Goal: Transaction & Acquisition: Purchase product/service

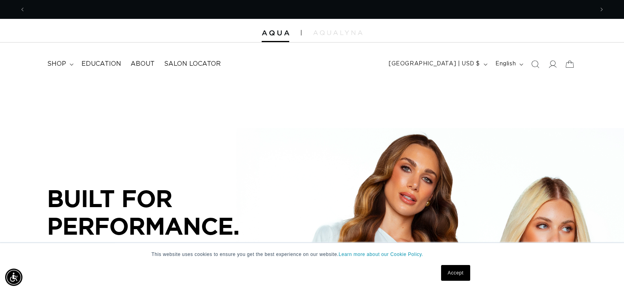
scroll to position [0, 569]
click at [177, 61] on span "Salon Locator" at bounding box center [192, 64] width 57 height 8
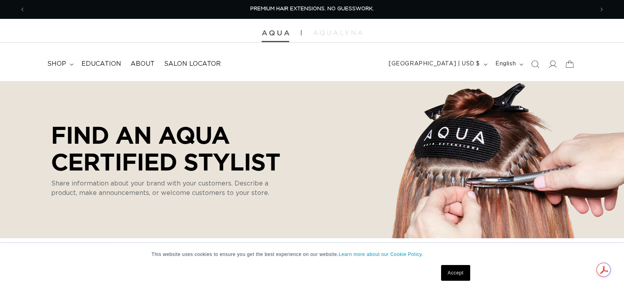
click at [268, 34] on img at bounding box center [276, 33] width 28 height 6
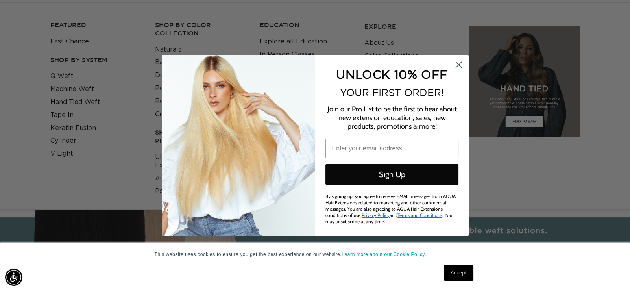
scroll to position [0, 1148]
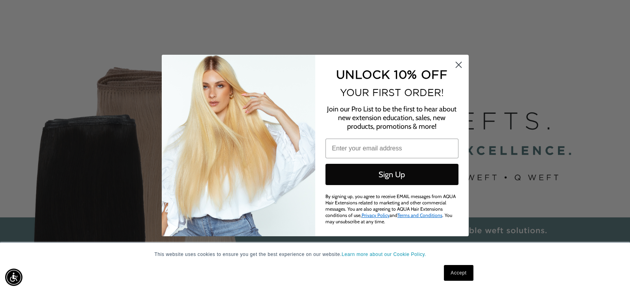
click at [457, 66] on icon "Close dialog" at bounding box center [459, 65] width 6 height 6
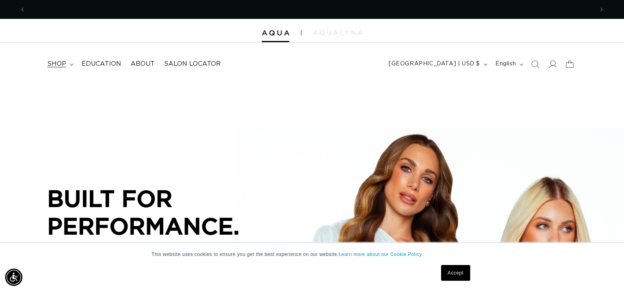
scroll to position [0, 569]
click at [54, 63] on span "shop" at bounding box center [56, 64] width 19 height 8
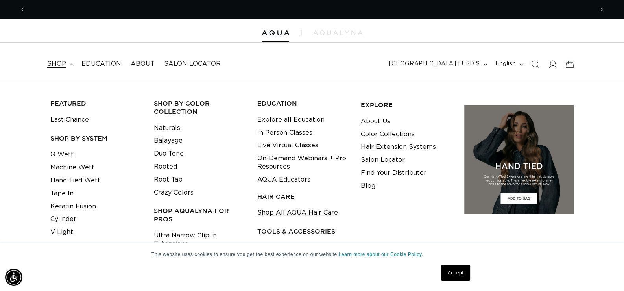
scroll to position [0, 1137]
click at [270, 212] on link "Shop All AQUA Hair Care" at bounding box center [297, 212] width 81 height 13
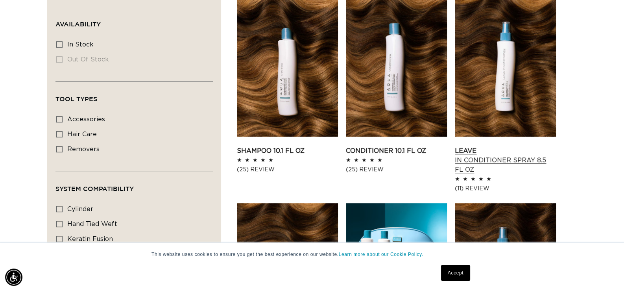
click at [483, 146] on link "Leave In Conditioner Spray 8.5 fl oz" at bounding box center [505, 160] width 101 height 28
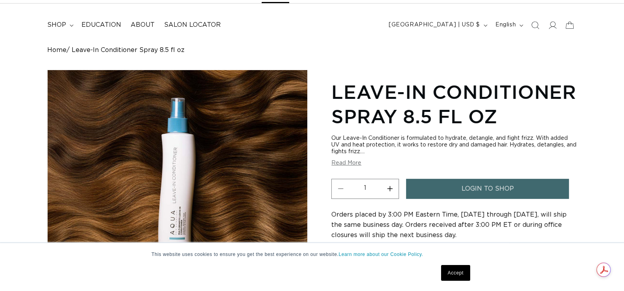
click at [390, 191] on button "Increase quantity for Leave-In Conditioner Spray 8.5 fl oz" at bounding box center [390, 189] width 18 height 20
type input "2"
click at [456, 192] on link "login to shop" at bounding box center [487, 189] width 163 height 20
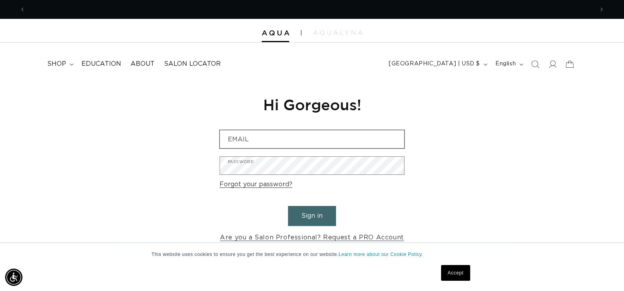
type input "[PERSON_NAME][EMAIL_ADDRESS][DOMAIN_NAME]"
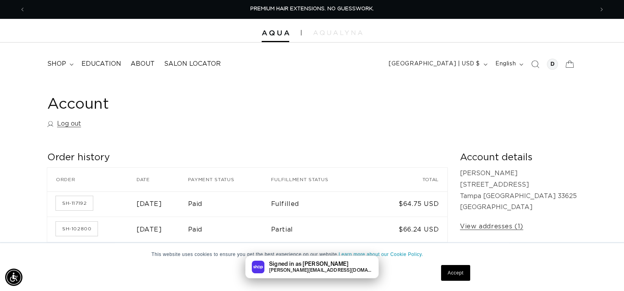
click at [350, 130] on div "Account Log out" at bounding box center [312, 113] width 530 height 37
click at [55, 60] on span "shop" at bounding box center [56, 64] width 19 height 8
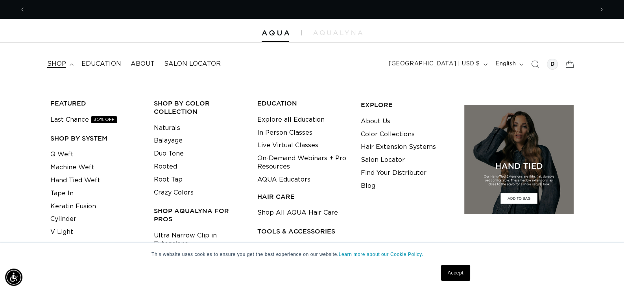
scroll to position [0, 1137]
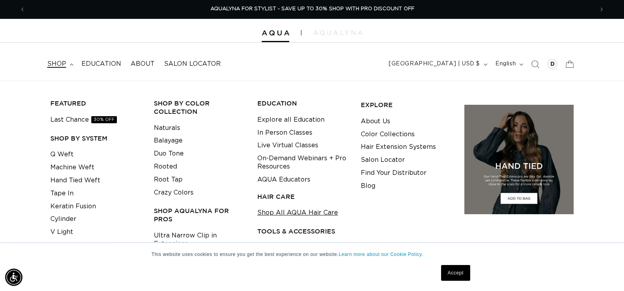
click at [303, 212] on link "Shop All AQUA Hair Care" at bounding box center [297, 212] width 81 height 13
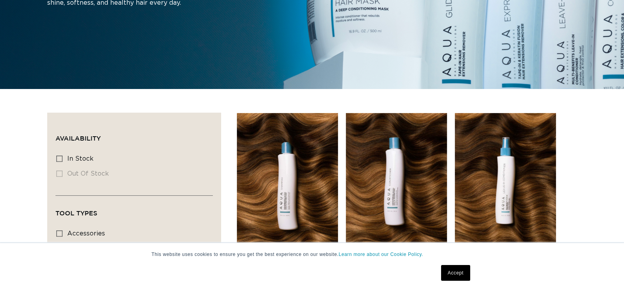
scroll to position [276, 0]
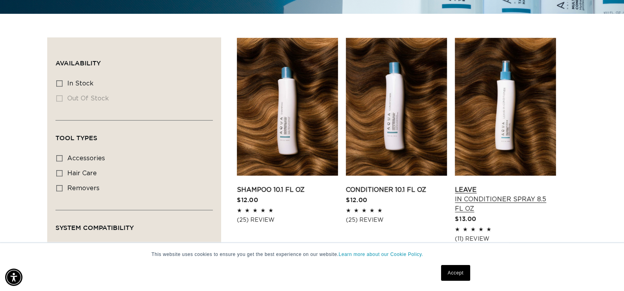
click at [505, 185] on link "Leave In Conditioner Spray 8.5 fl oz" at bounding box center [505, 199] width 101 height 28
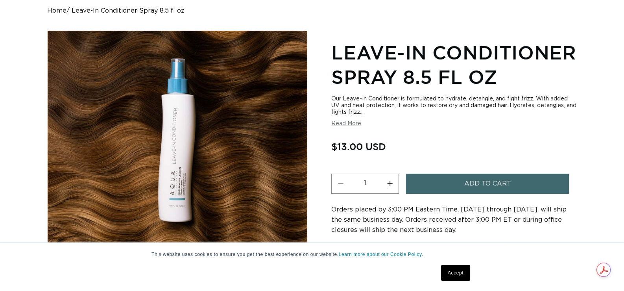
click at [387, 183] on button "Increase quantity for Leave-In Conditioner Spray 8.5 fl oz" at bounding box center [390, 184] width 18 height 20
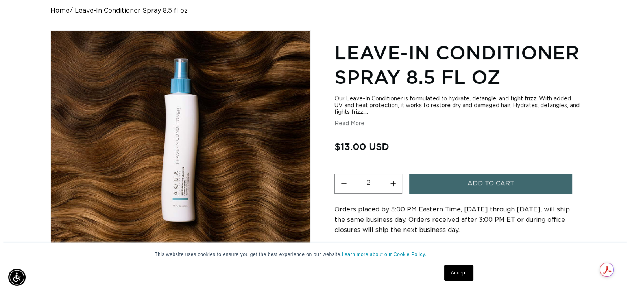
scroll to position [0, 569]
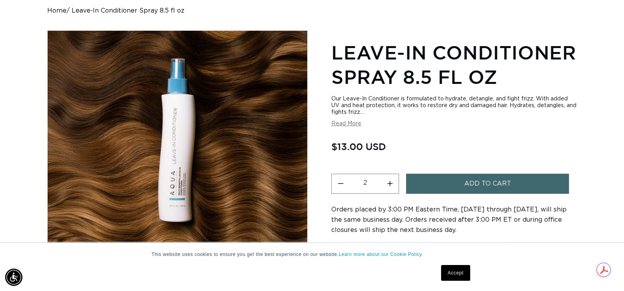
click at [392, 180] on button "Increase quantity for Leave-In Conditioner Spray 8.5 fl oz" at bounding box center [390, 184] width 18 height 20
type input "4"
click at [428, 183] on button "Add to cart" at bounding box center [487, 184] width 163 height 20
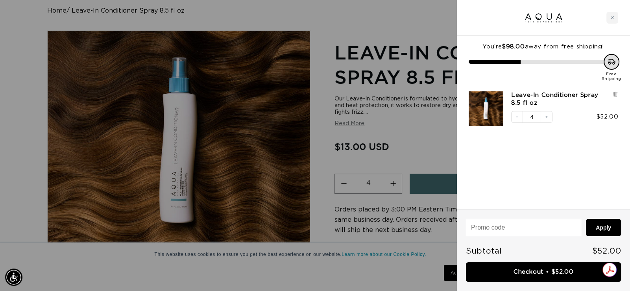
scroll to position [0, 574]
click at [533, 272] on link "Checkout • $52.00" at bounding box center [543, 272] width 155 height 20
